Goal: Transaction & Acquisition: Book appointment/travel/reservation

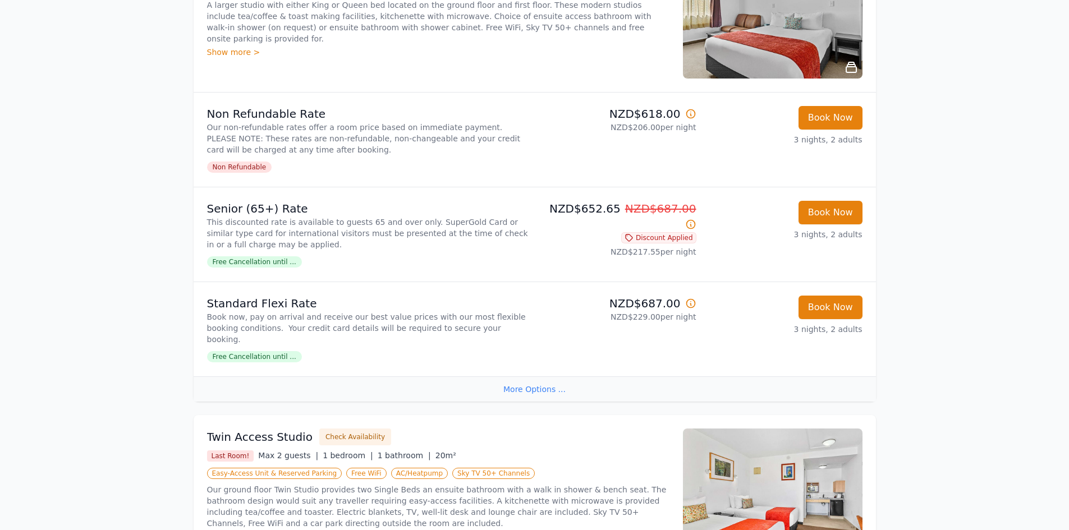
scroll to position [281, 0]
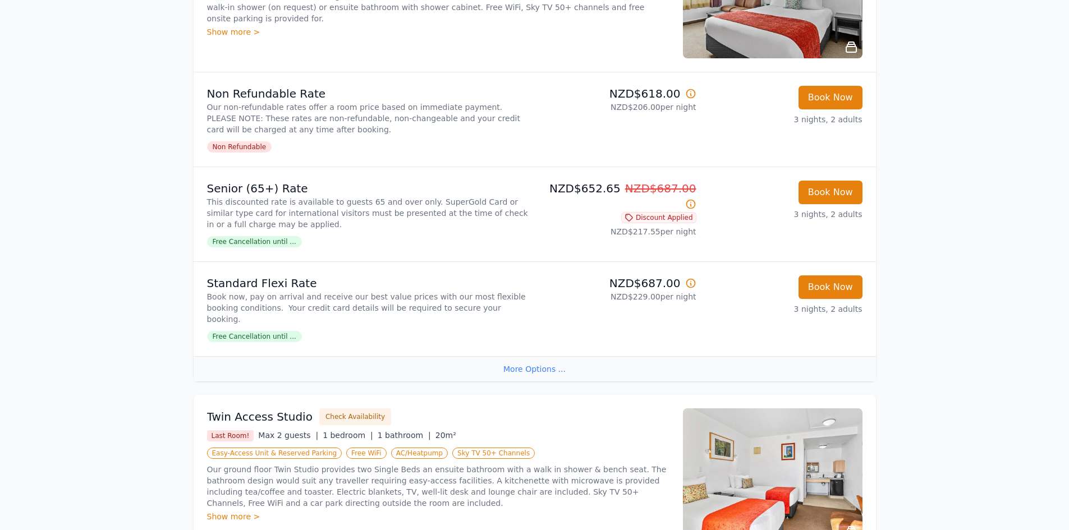
click at [694, 281] on icon at bounding box center [691, 283] width 8 height 8
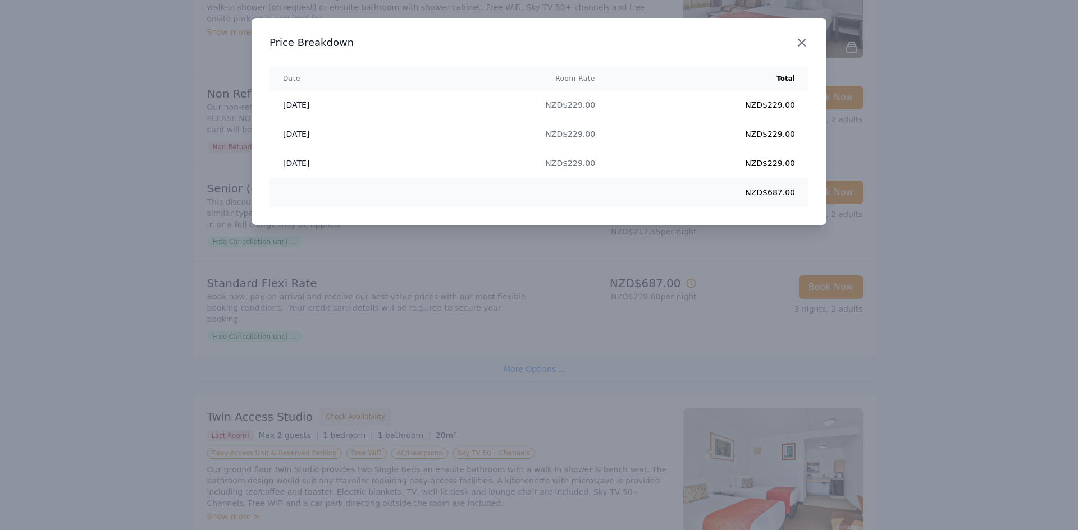
click at [801, 44] on icon "button" at bounding box center [801, 42] width 7 height 7
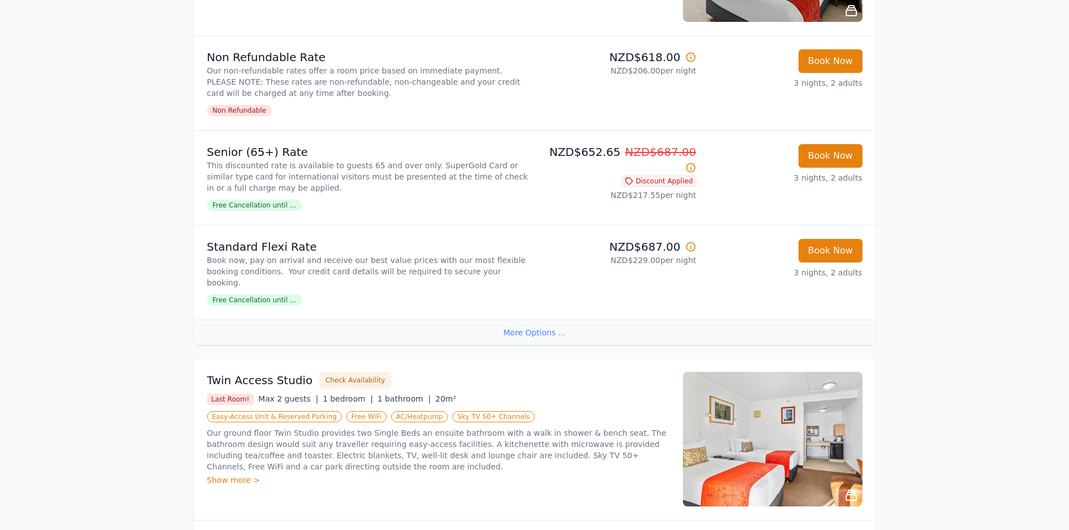
scroll to position [337, 0]
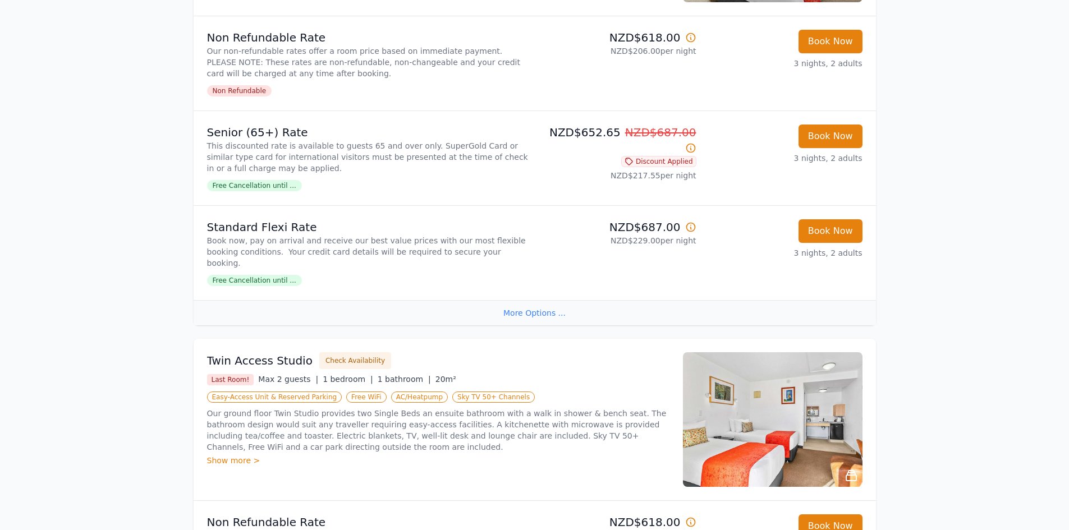
click at [248, 275] on span "Free Cancellation until ..." at bounding box center [254, 280] width 95 height 11
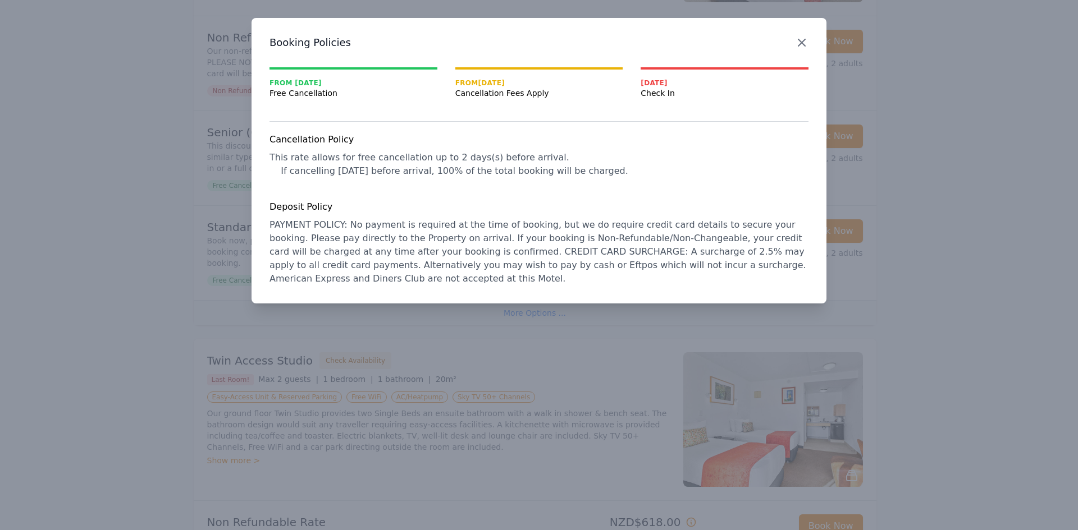
click at [808, 40] on icon "button" at bounding box center [801, 42] width 13 height 13
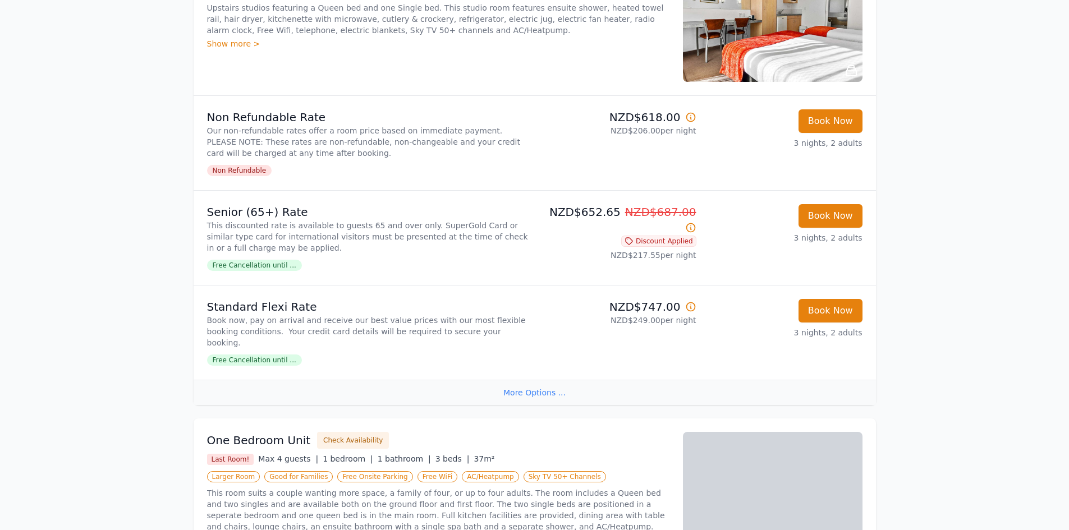
scroll to position [1235, 0]
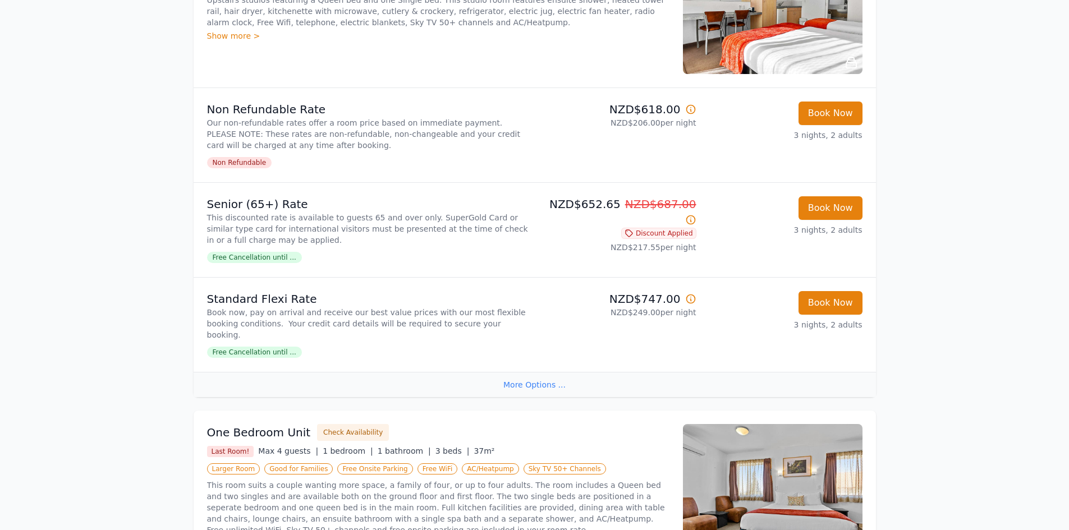
click at [524, 372] on div "More Options ..." at bounding box center [535, 384] width 683 height 25
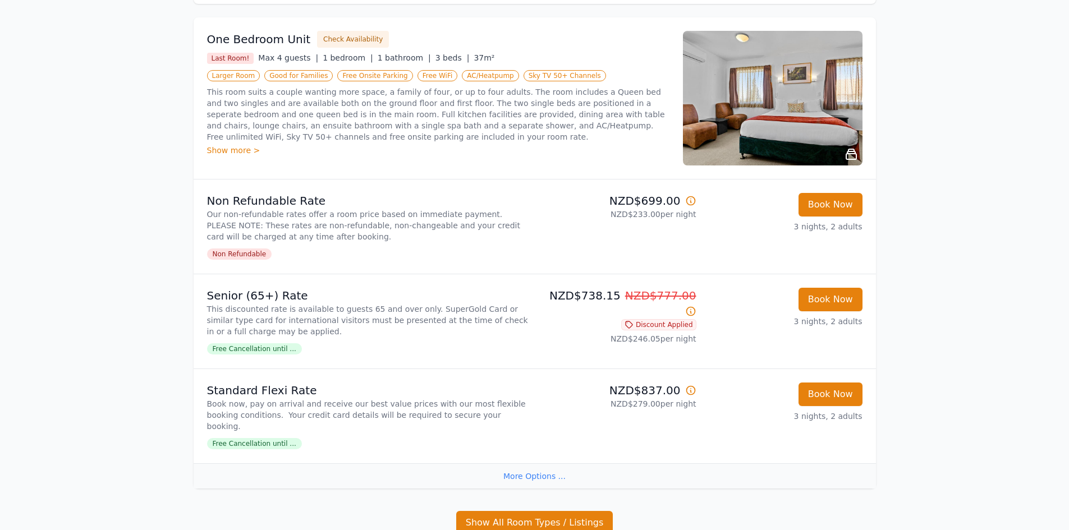
scroll to position [1628, 0]
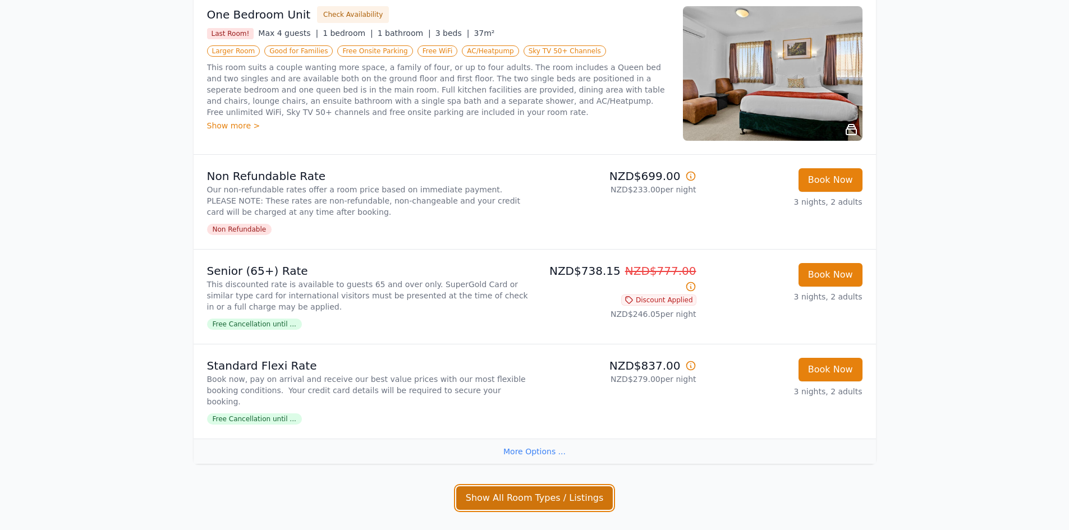
click at [514, 487] on button "Show All Room Types / Listings" at bounding box center [534, 499] width 157 height 24
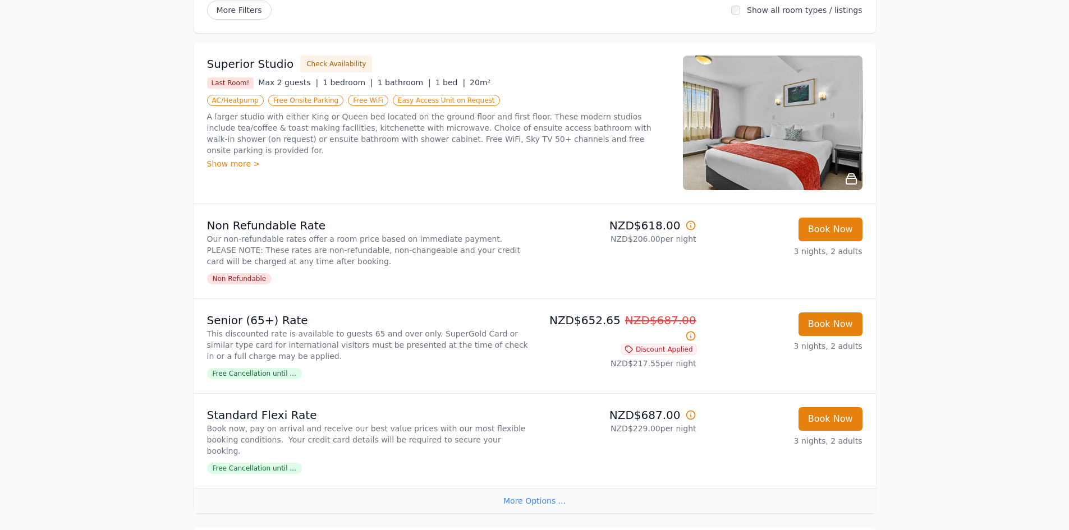
scroll to position [168, 0]
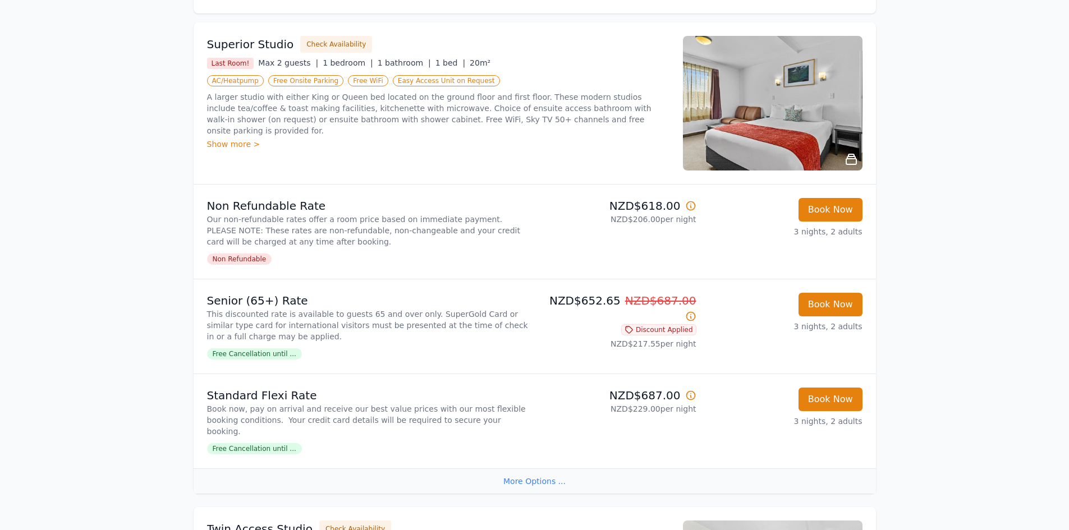
click at [238, 443] on span "Free Cancellation until ..." at bounding box center [254, 448] width 95 height 11
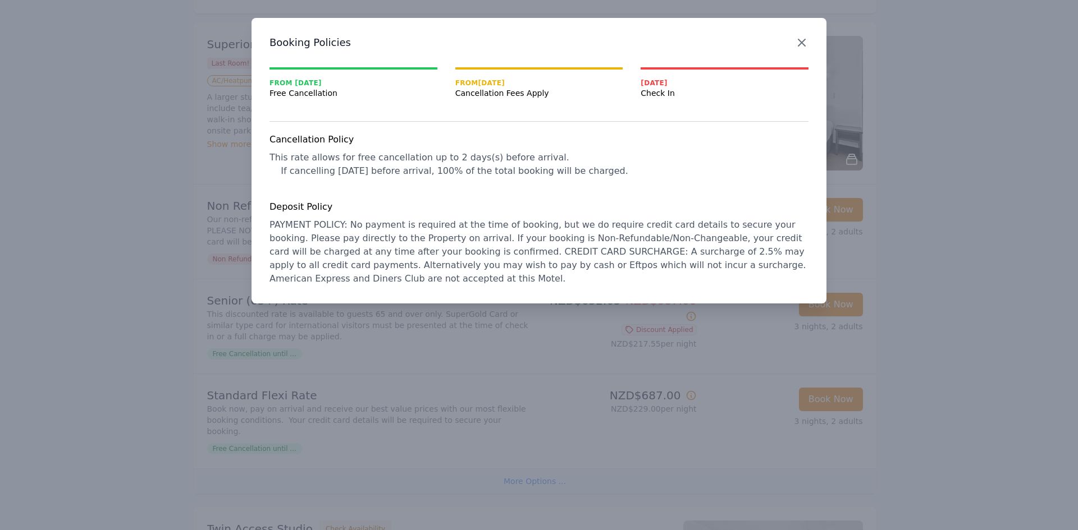
click at [801, 39] on icon "button" at bounding box center [801, 42] width 13 height 13
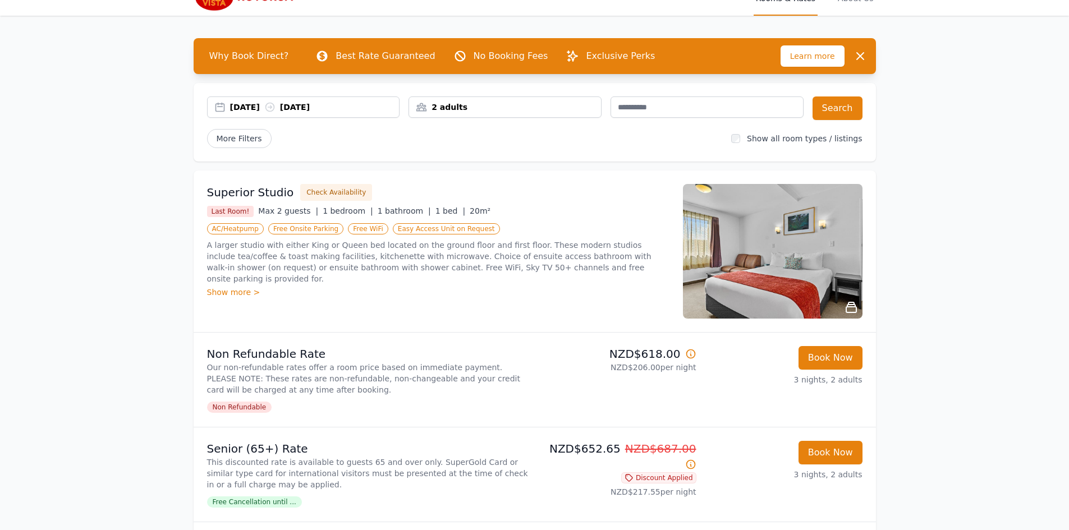
scroll to position [0, 0]
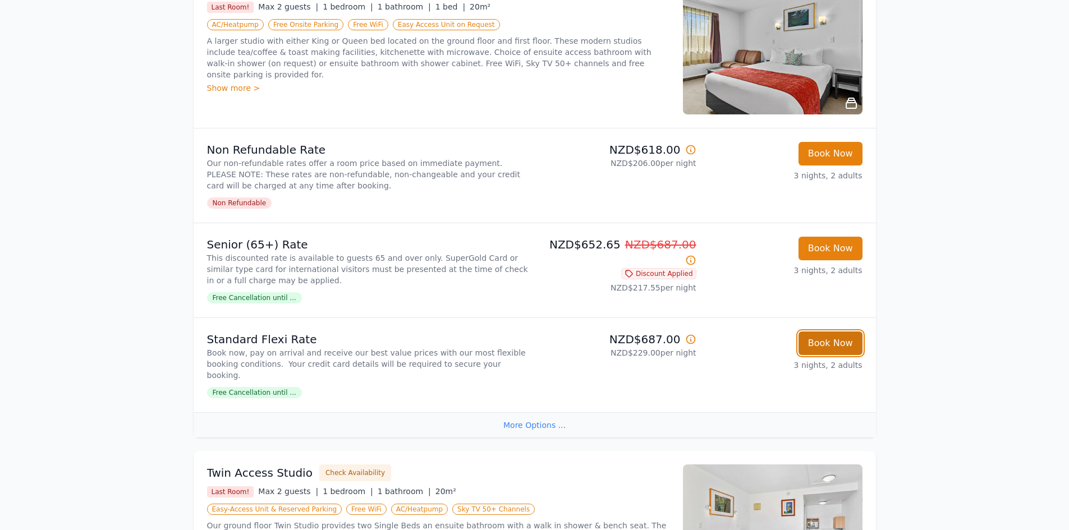
click at [823, 340] on button "Book Now" at bounding box center [831, 344] width 64 height 24
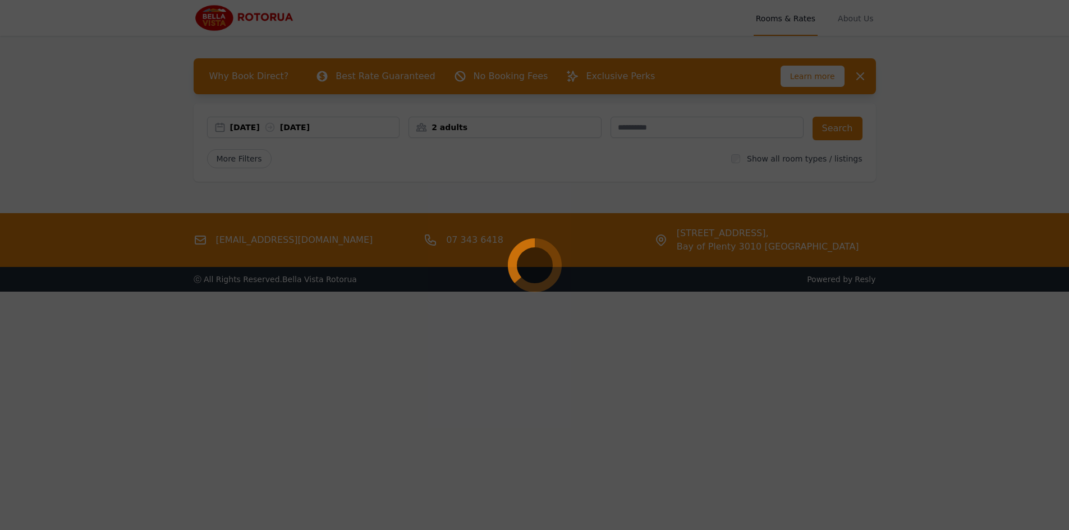
select select "**"
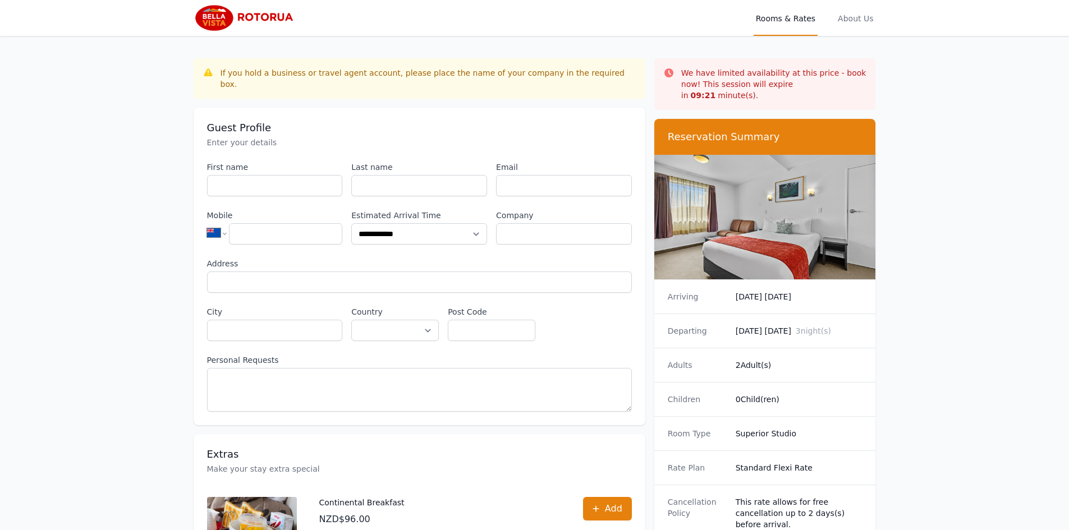
scroll to position [54, 0]
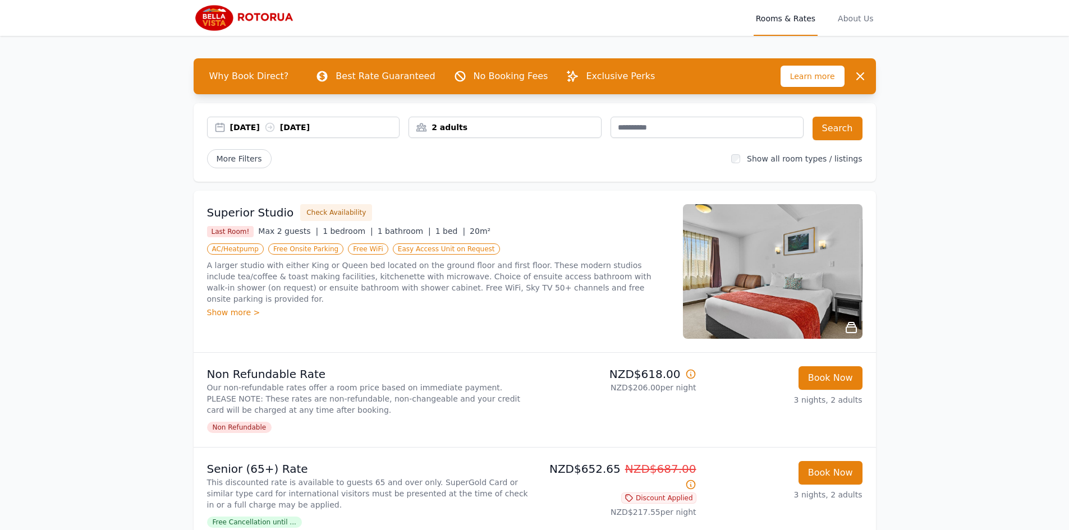
click at [254, 124] on div "10 Nov 2025 13 Nov 2025" at bounding box center [315, 127] width 170 height 11
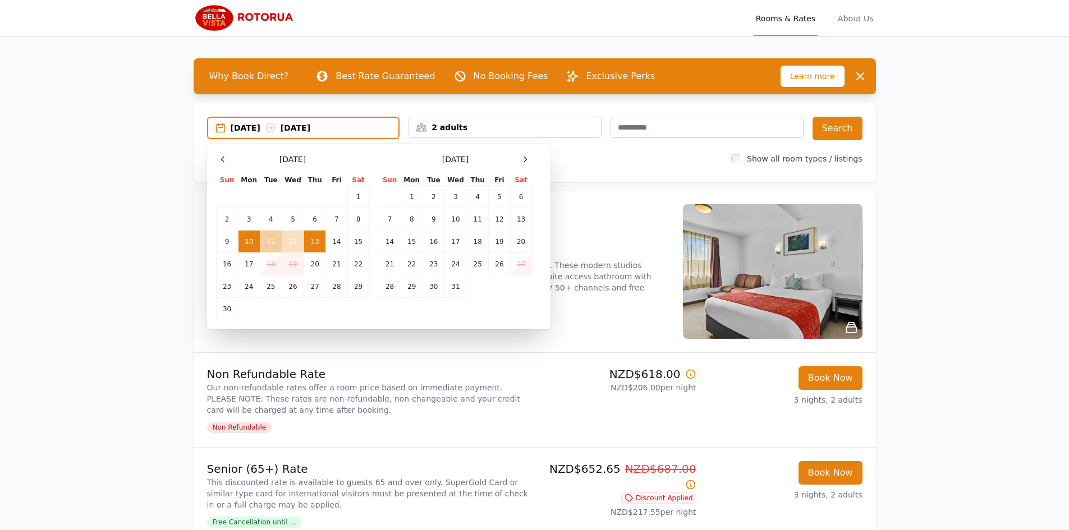
click at [272, 239] on td "11" at bounding box center [271, 242] width 22 height 22
click at [309, 243] on td "13" at bounding box center [315, 242] width 22 height 22
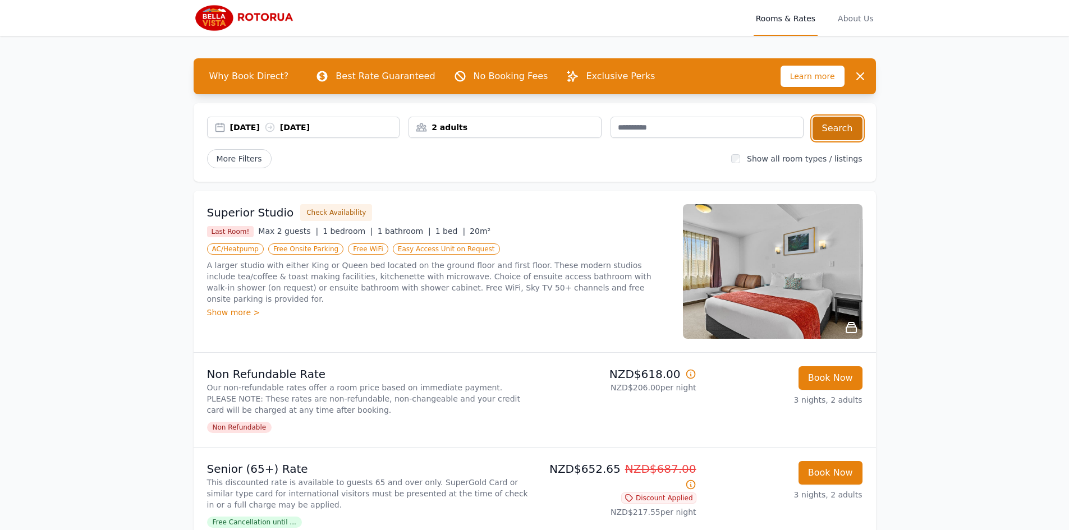
click at [837, 123] on button "Search" at bounding box center [838, 129] width 50 height 24
